Goal: Information Seeking & Learning: Learn about a topic

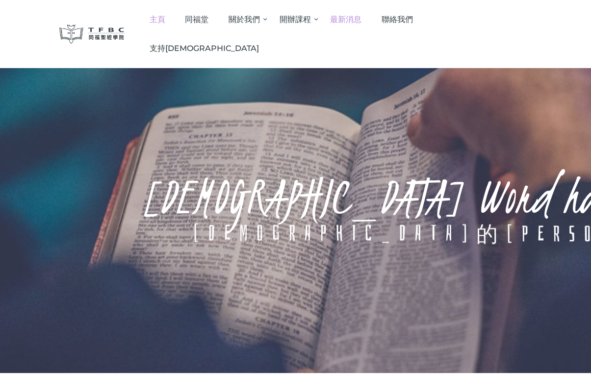
click at [362, 17] on span "最新消息" at bounding box center [345, 19] width 31 height 9
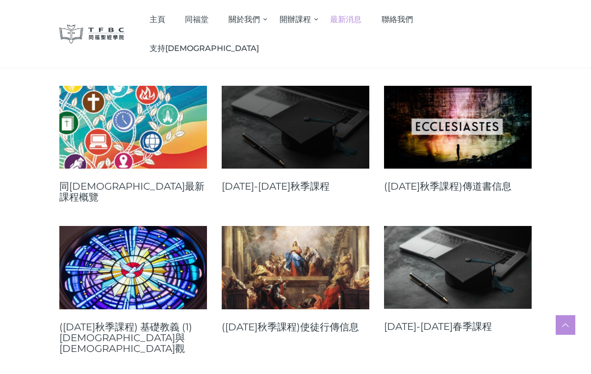
scroll to position [139, 0]
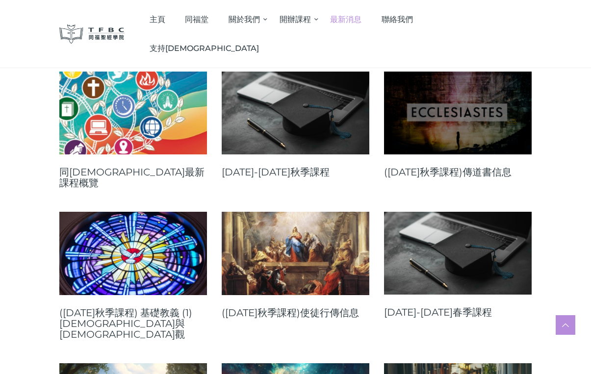
click at [501, 120] on link at bounding box center [458, 113] width 148 height 83
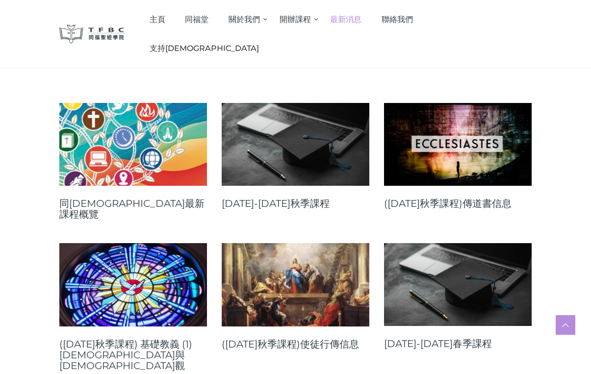
scroll to position [113, 0]
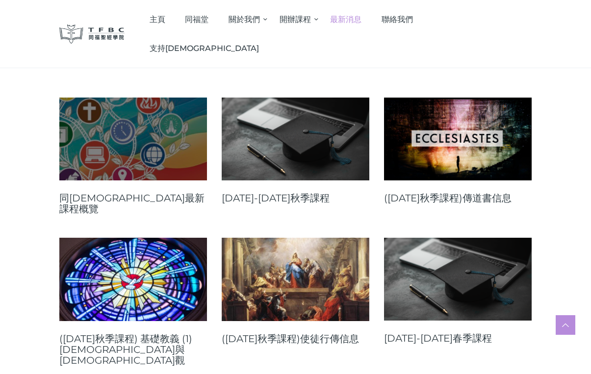
click at [153, 146] on link at bounding box center [133, 139] width 148 height 83
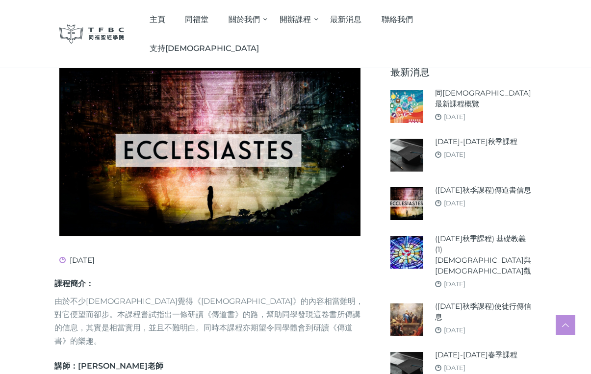
scroll to position [135, 0]
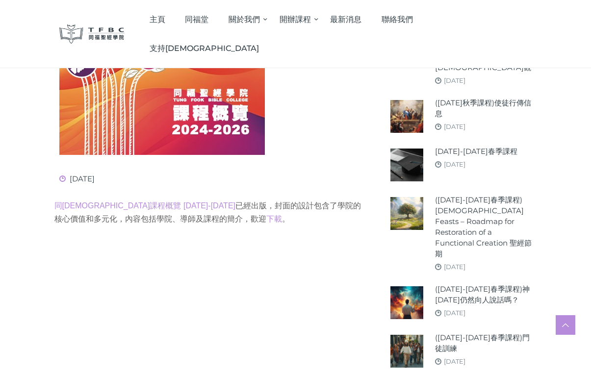
scroll to position [351, 0]
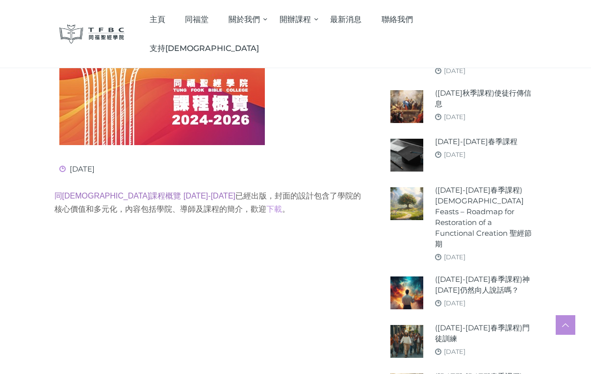
click at [154, 194] on link "同福聖經學院課程概覽 2024-2026" at bounding box center [145, 196] width 182 height 8
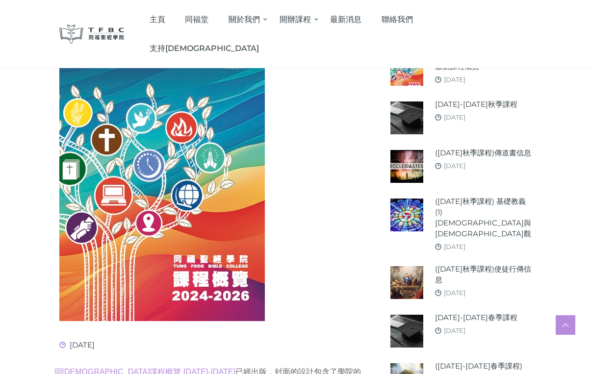
scroll to position [176, 0]
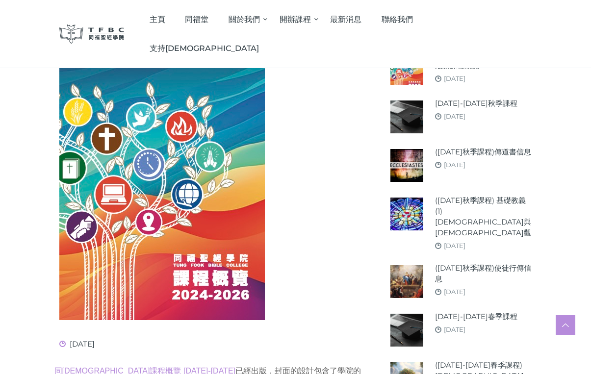
click at [417, 161] on img at bounding box center [407, 165] width 33 height 33
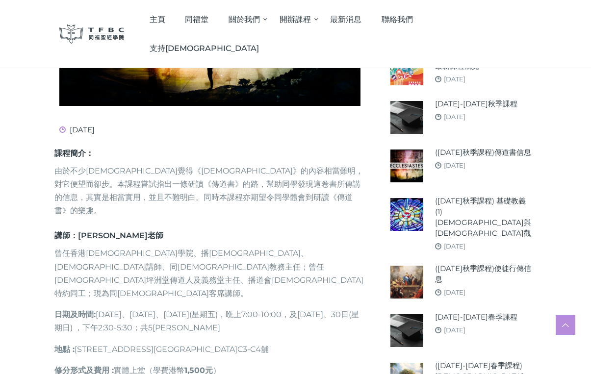
scroll to position [267, 0]
